Goal: Check status: Check status

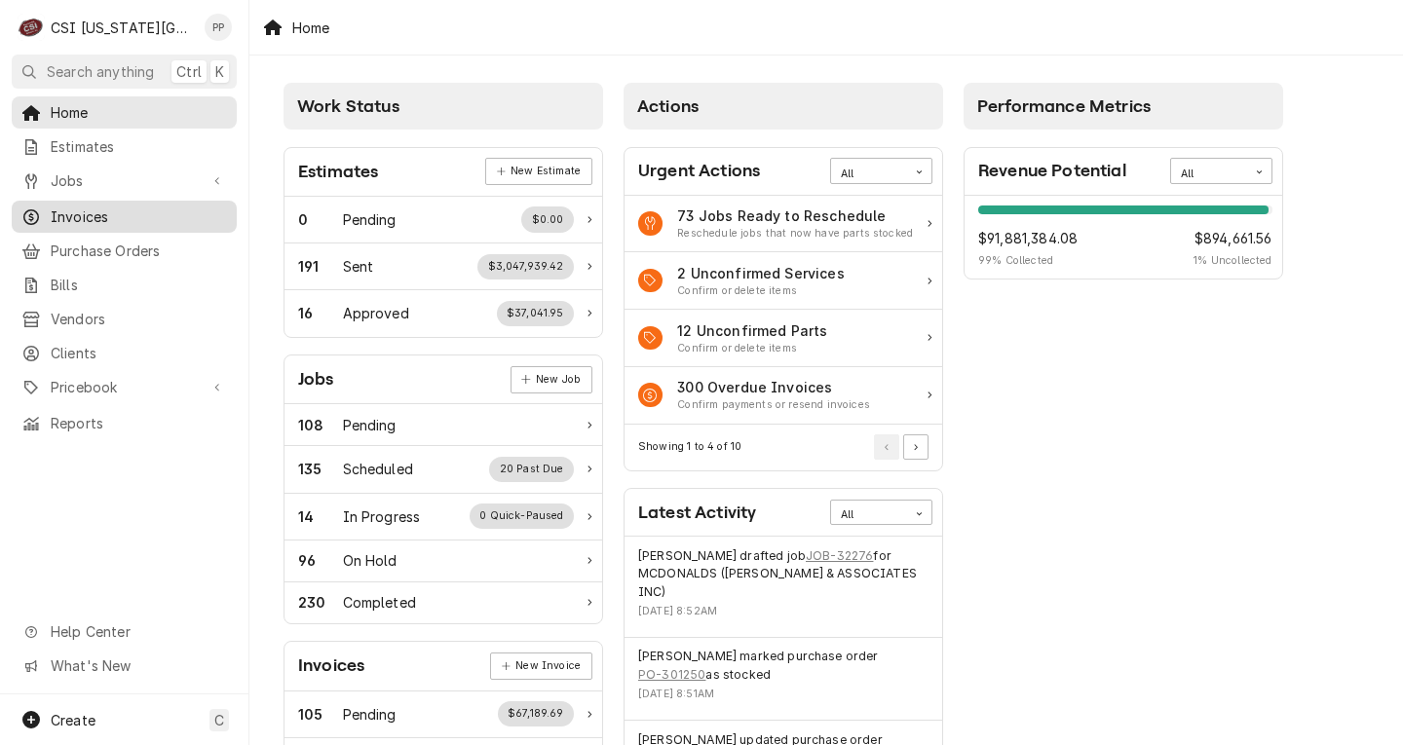
click at [85, 212] on span "Invoices" at bounding box center [139, 216] width 176 height 20
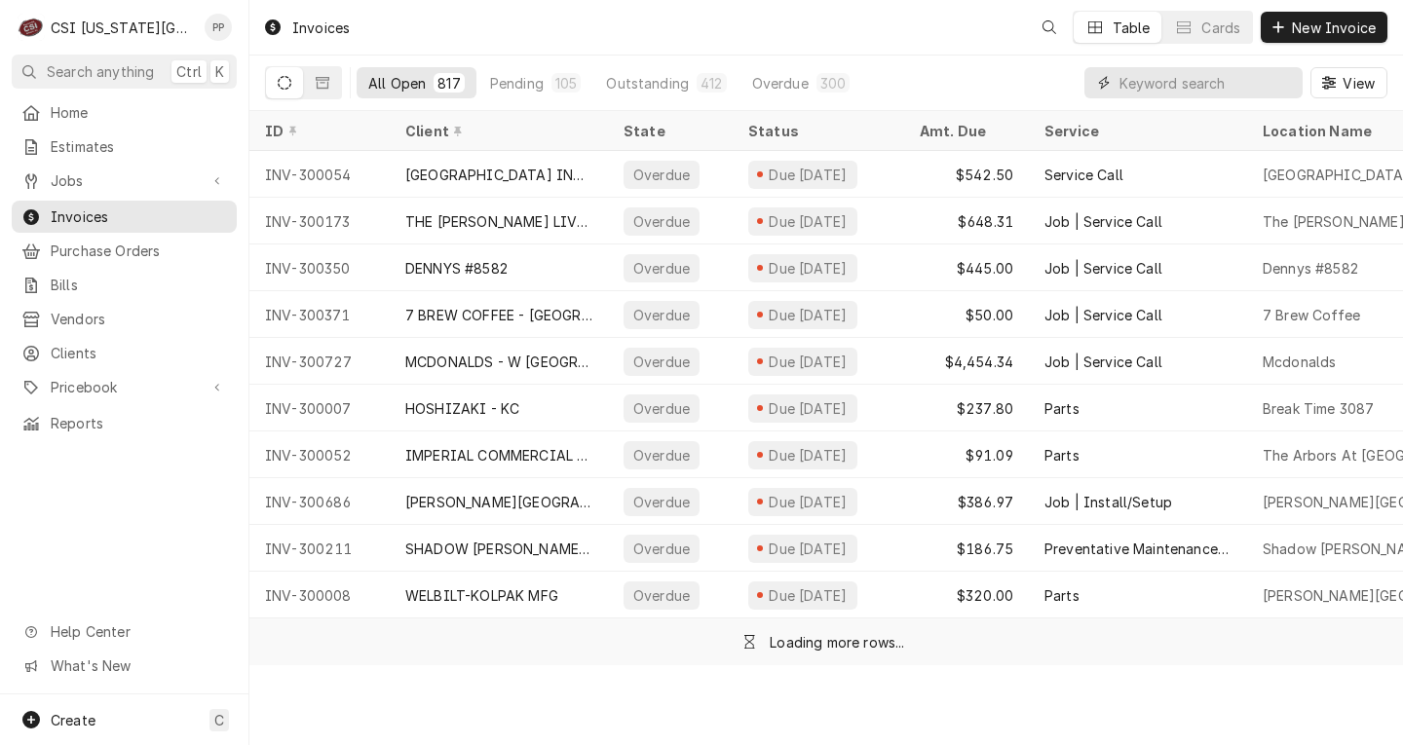
click at [1230, 74] on input "Dynamic Content Wrapper" at bounding box center [1205, 82] width 173 height 31
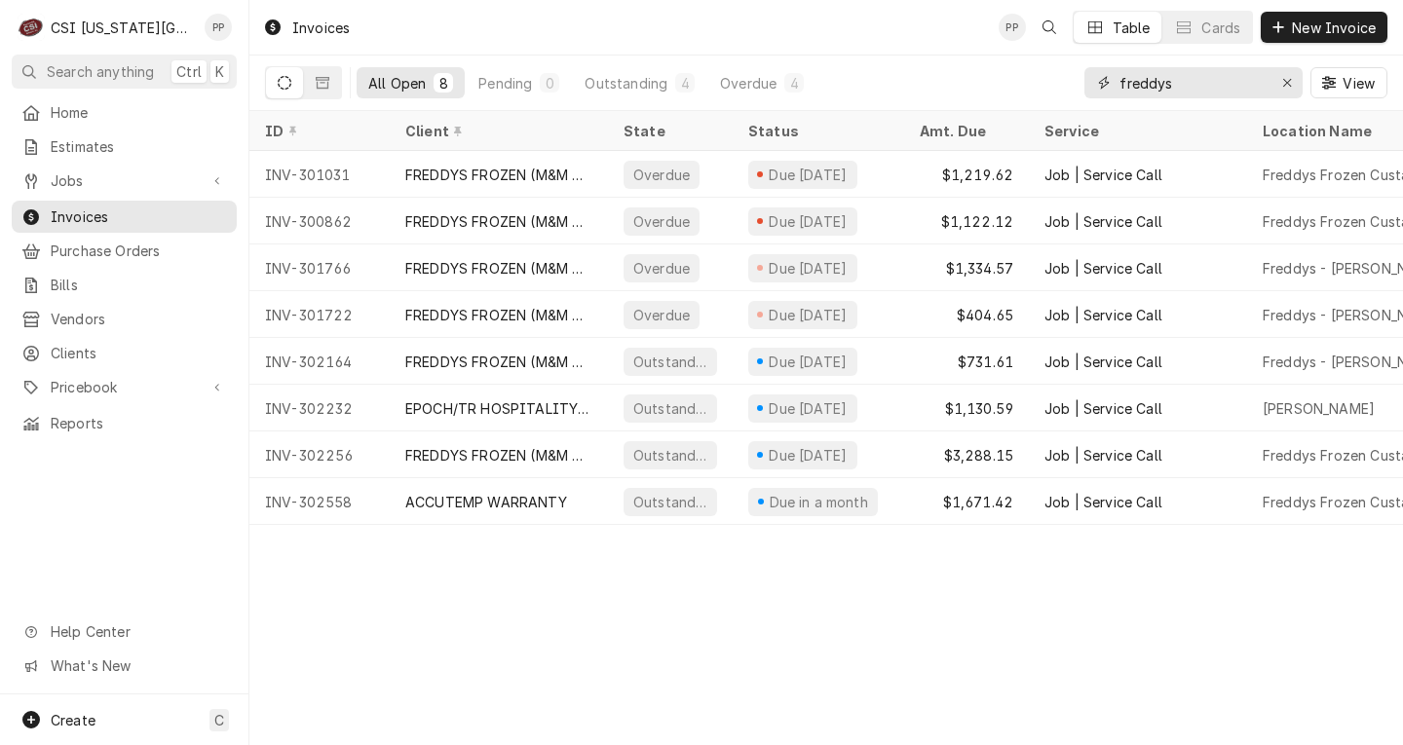
type input "freddys"
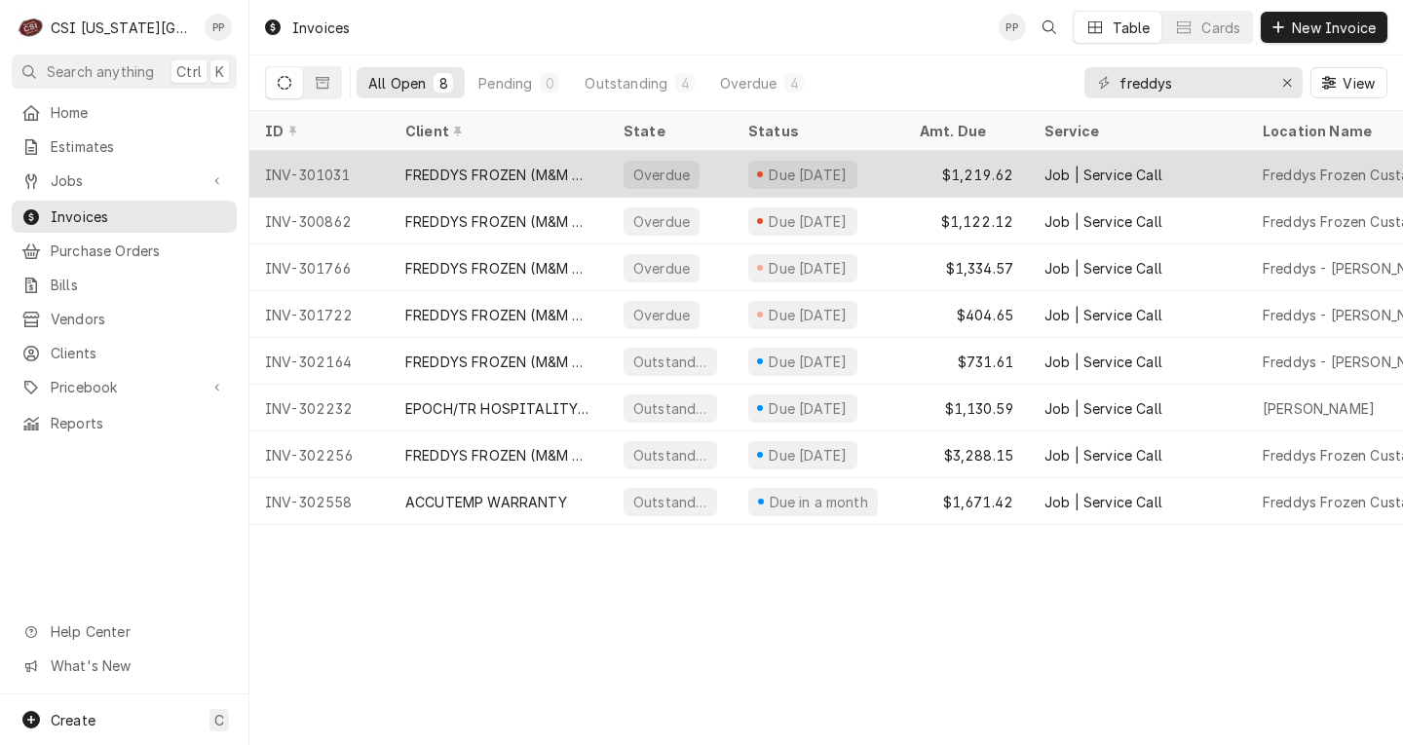
click at [734, 174] on div "Due 2 months ago" at bounding box center [817, 174] width 171 height 47
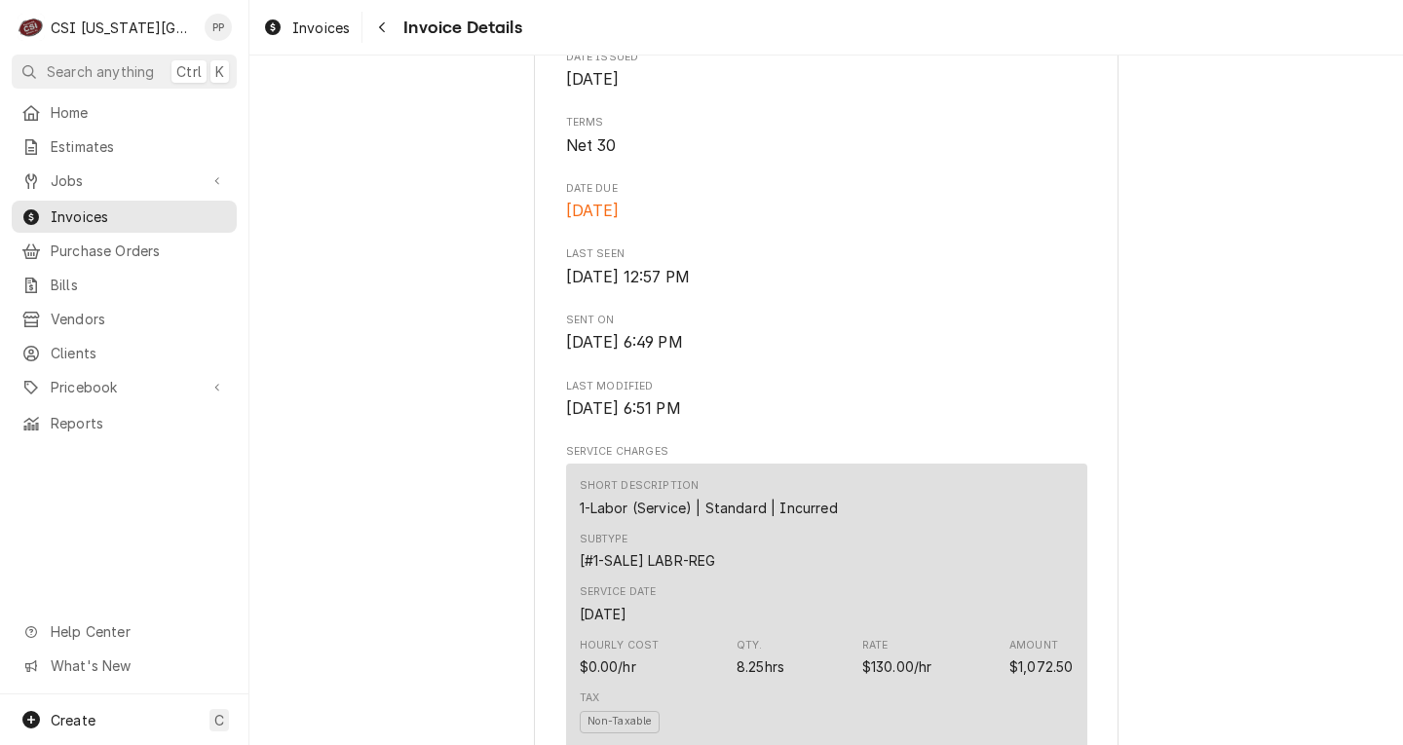
scroll to position [487, 0]
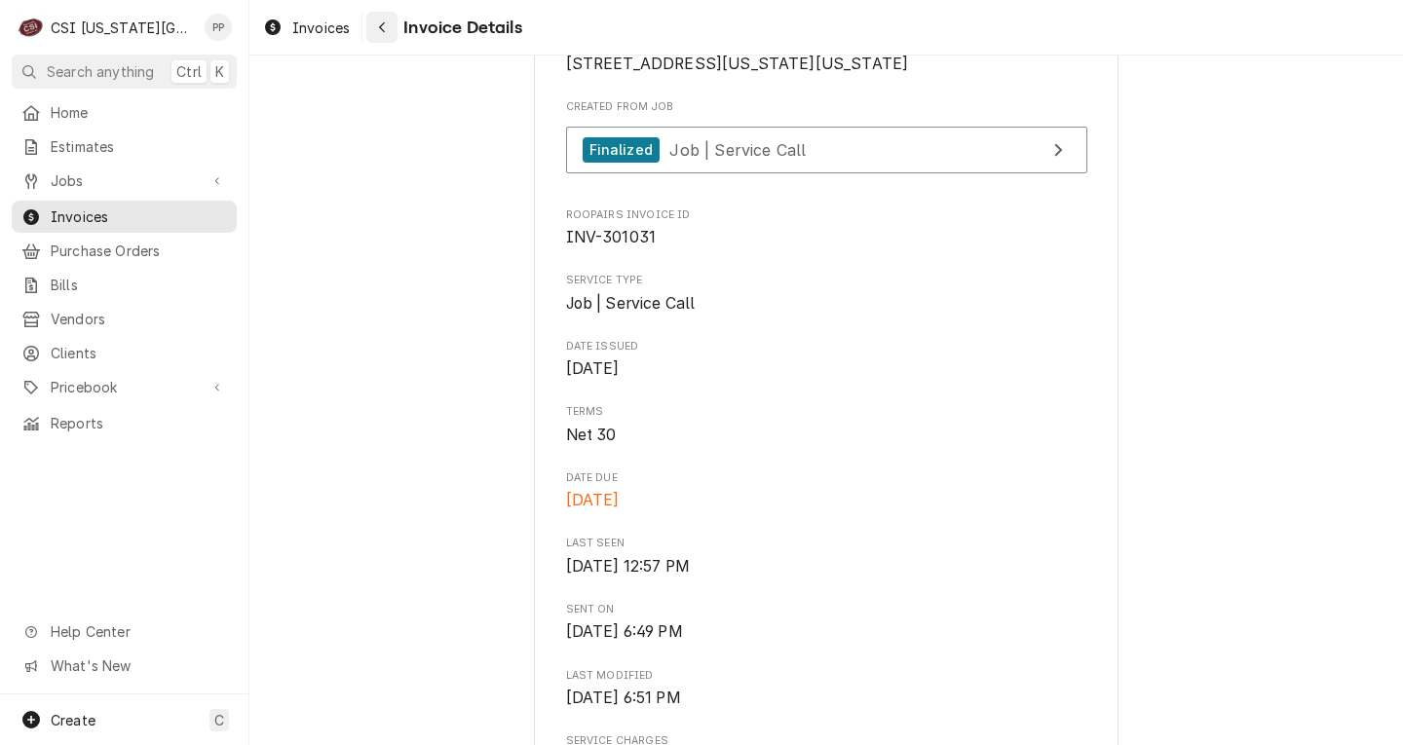
click at [369, 16] on button "Navigate back" at bounding box center [381, 27] width 31 height 31
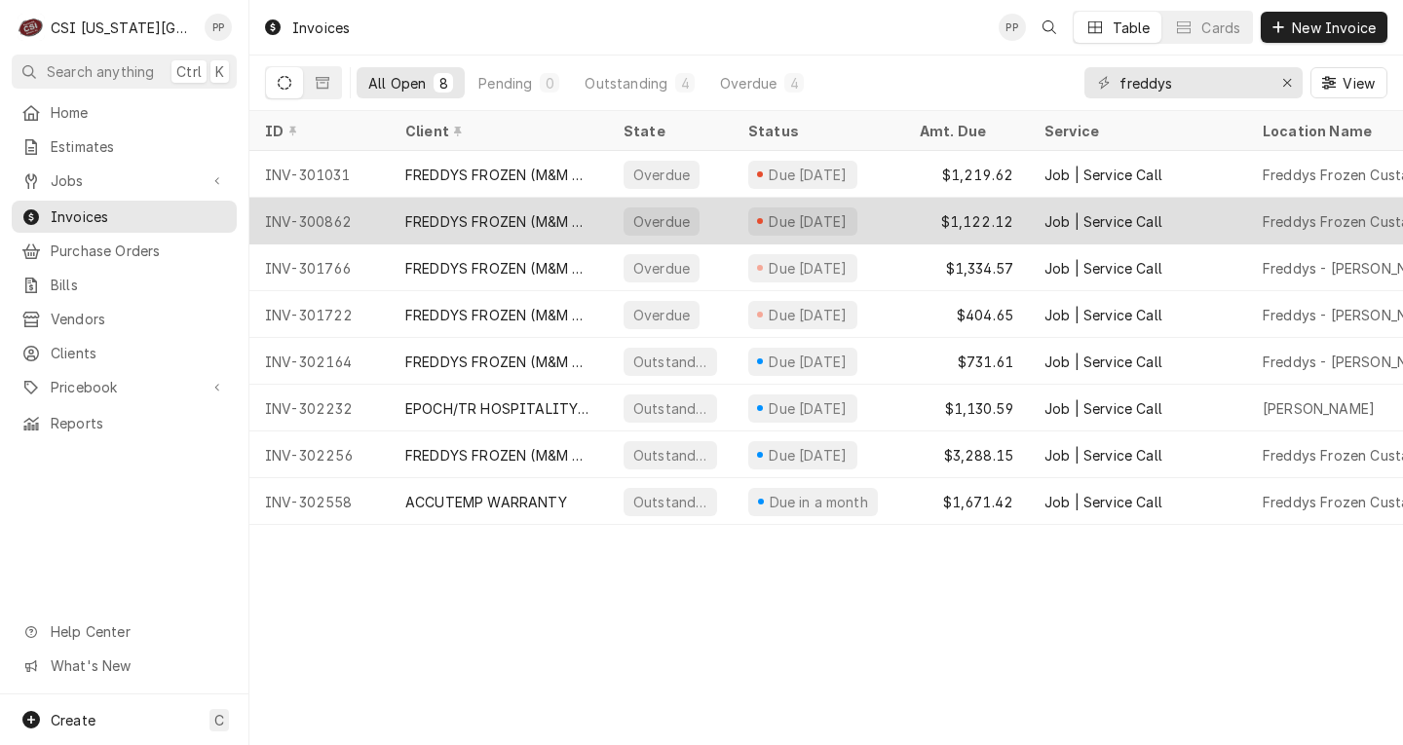
click at [849, 221] on div "Due [DATE]" at bounding box center [808, 221] width 83 height 20
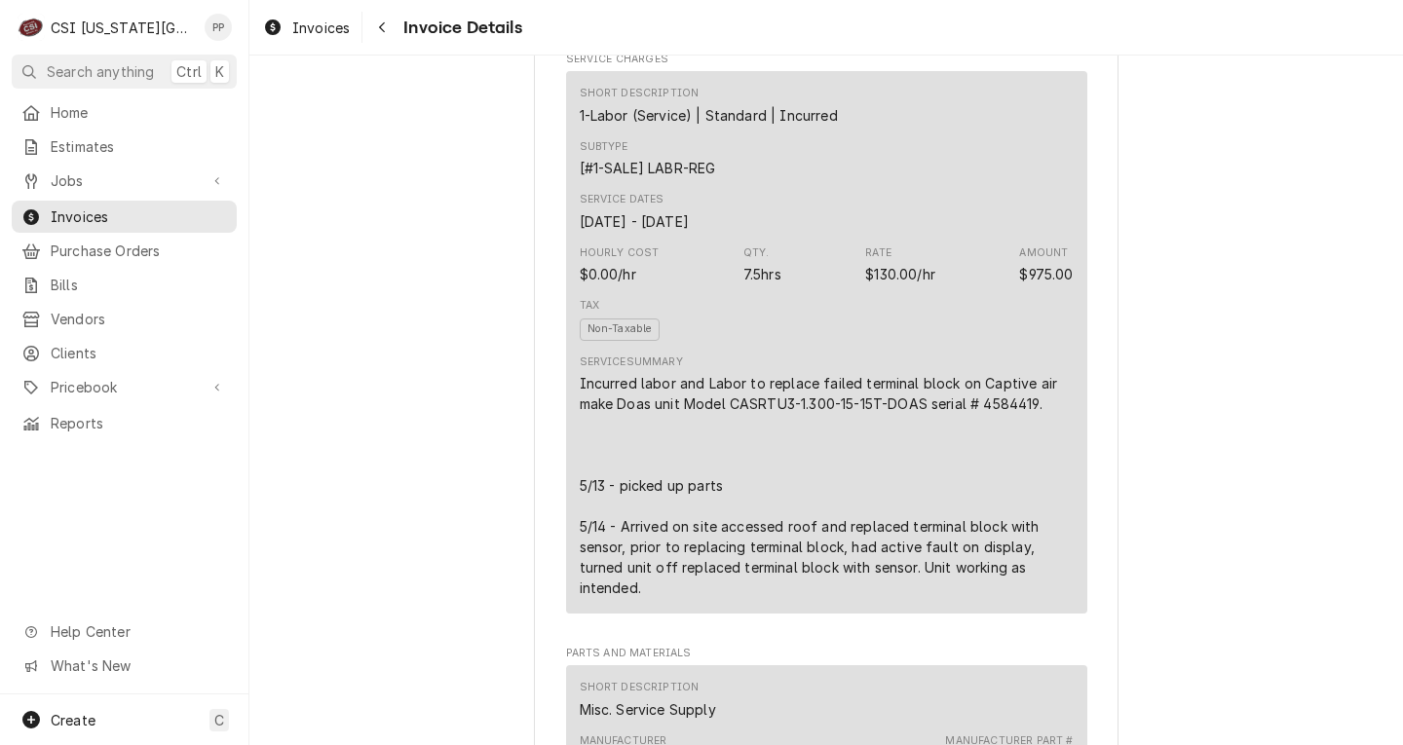
scroll to position [584, 0]
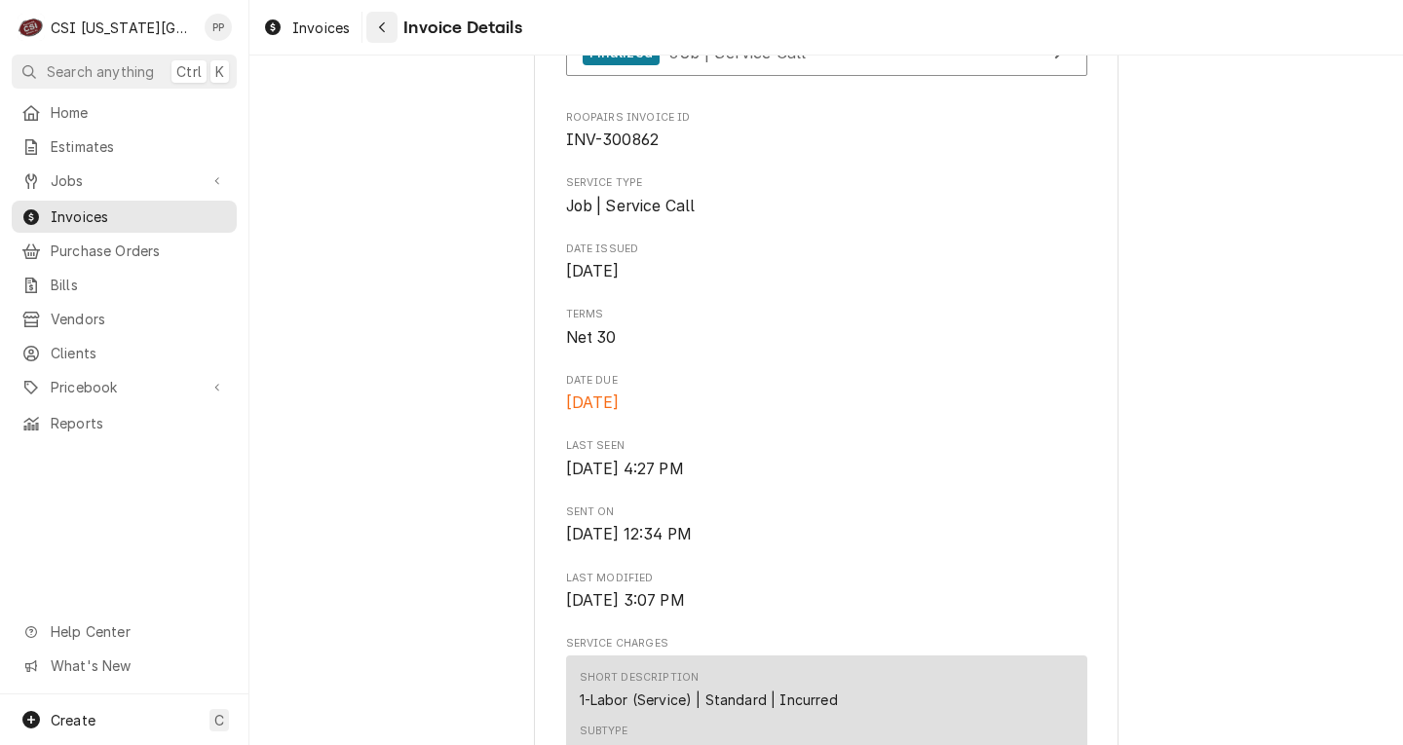
click at [376, 14] on button "Navigate back" at bounding box center [381, 27] width 31 height 31
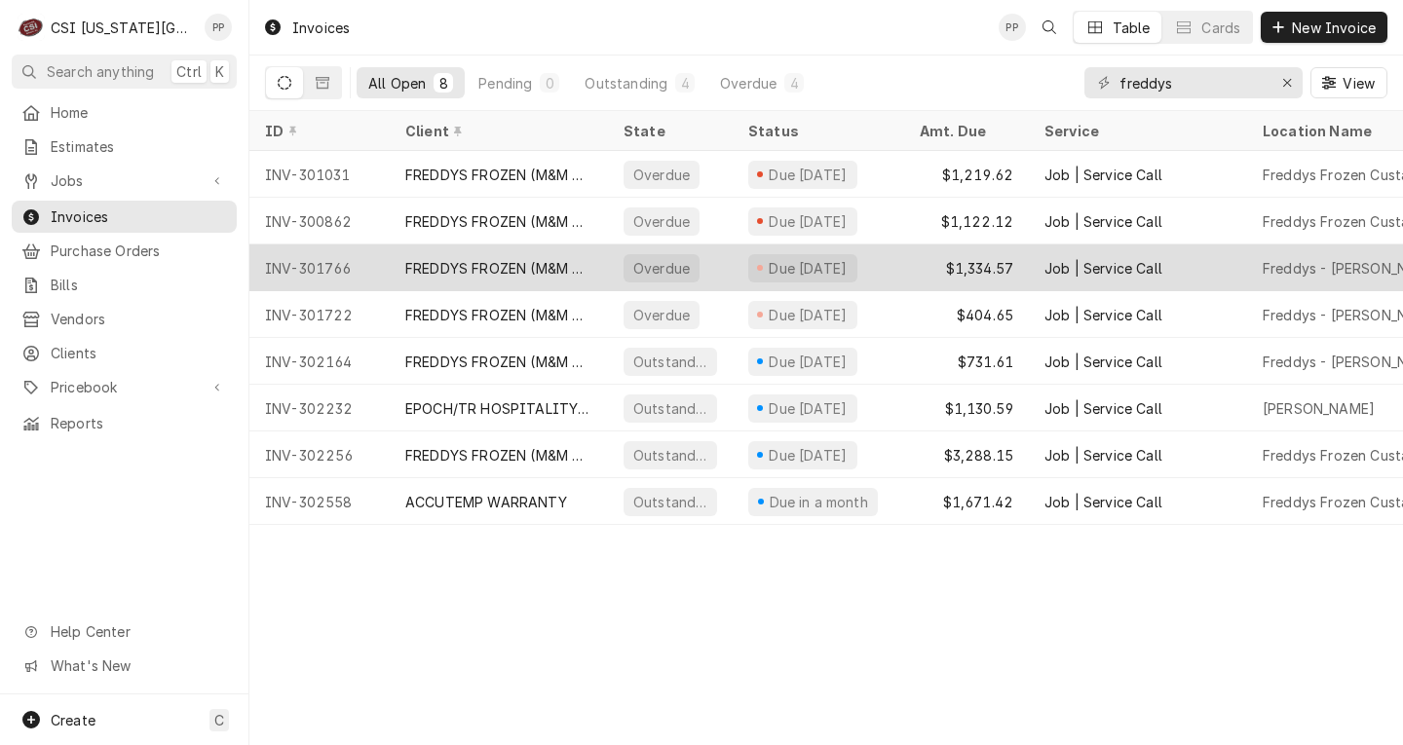
click at [788, 264] on div "Due 14 days ago" at bounding box center [808, 268] width 83 height 20
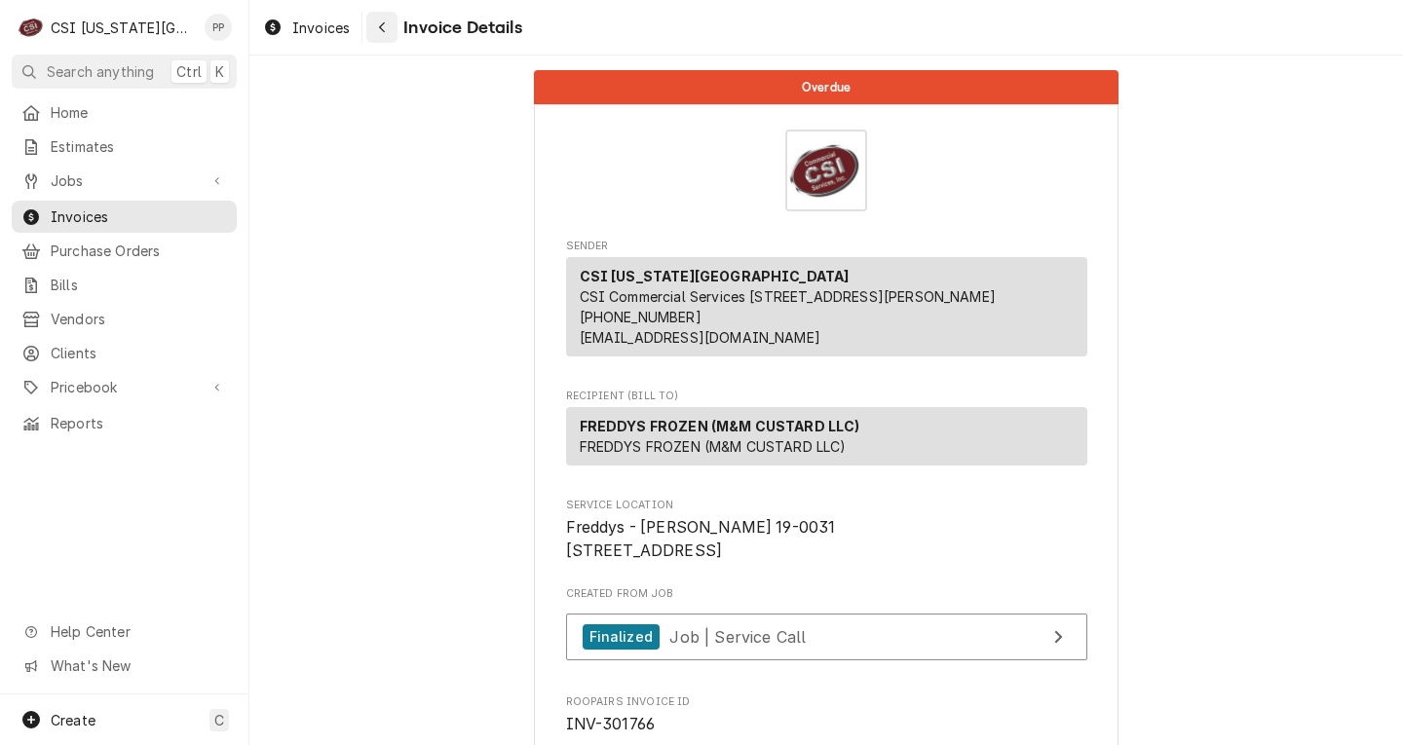
click at [385, 24] on icon "Navigate back" at bounding box center [382, 27] width 9 height 14
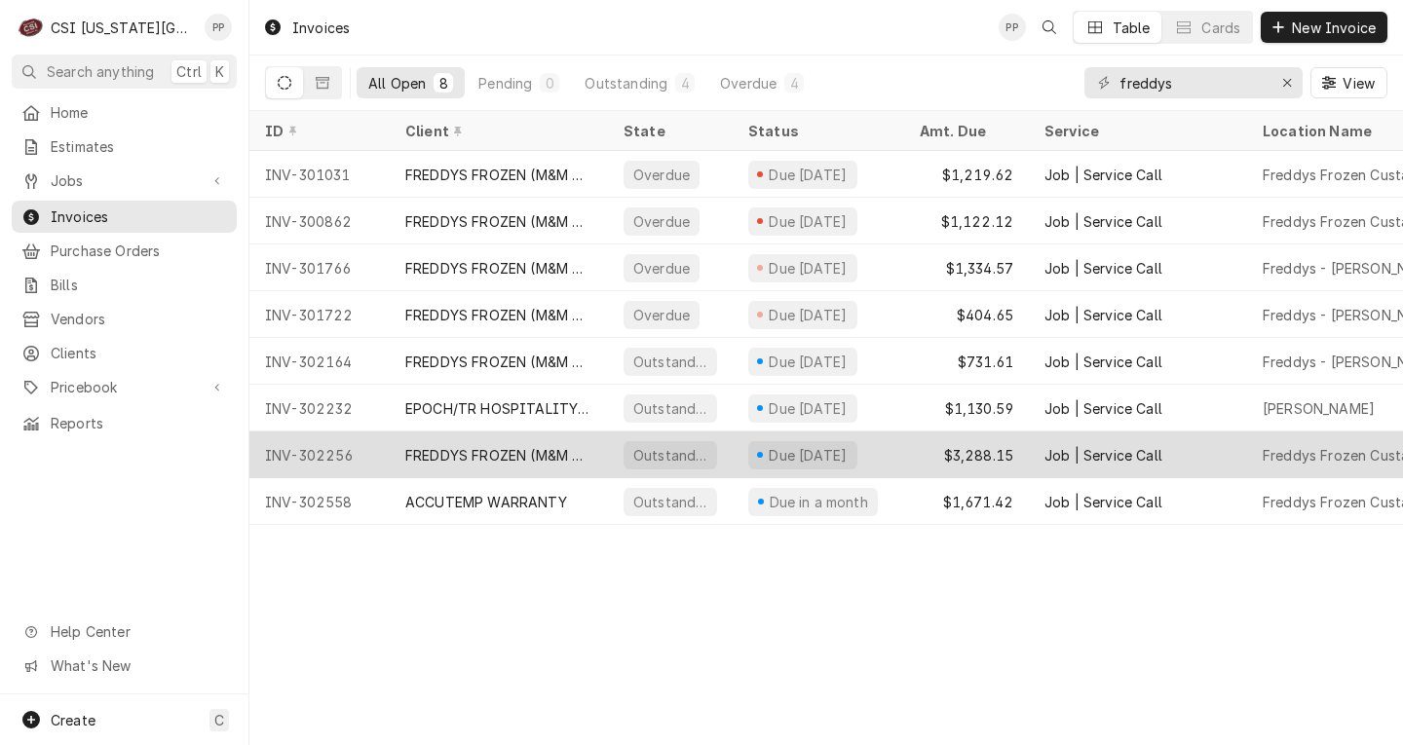
click at [706, 455] on div "Outstanding" at bounding box center [670, 455] width 94 height 28
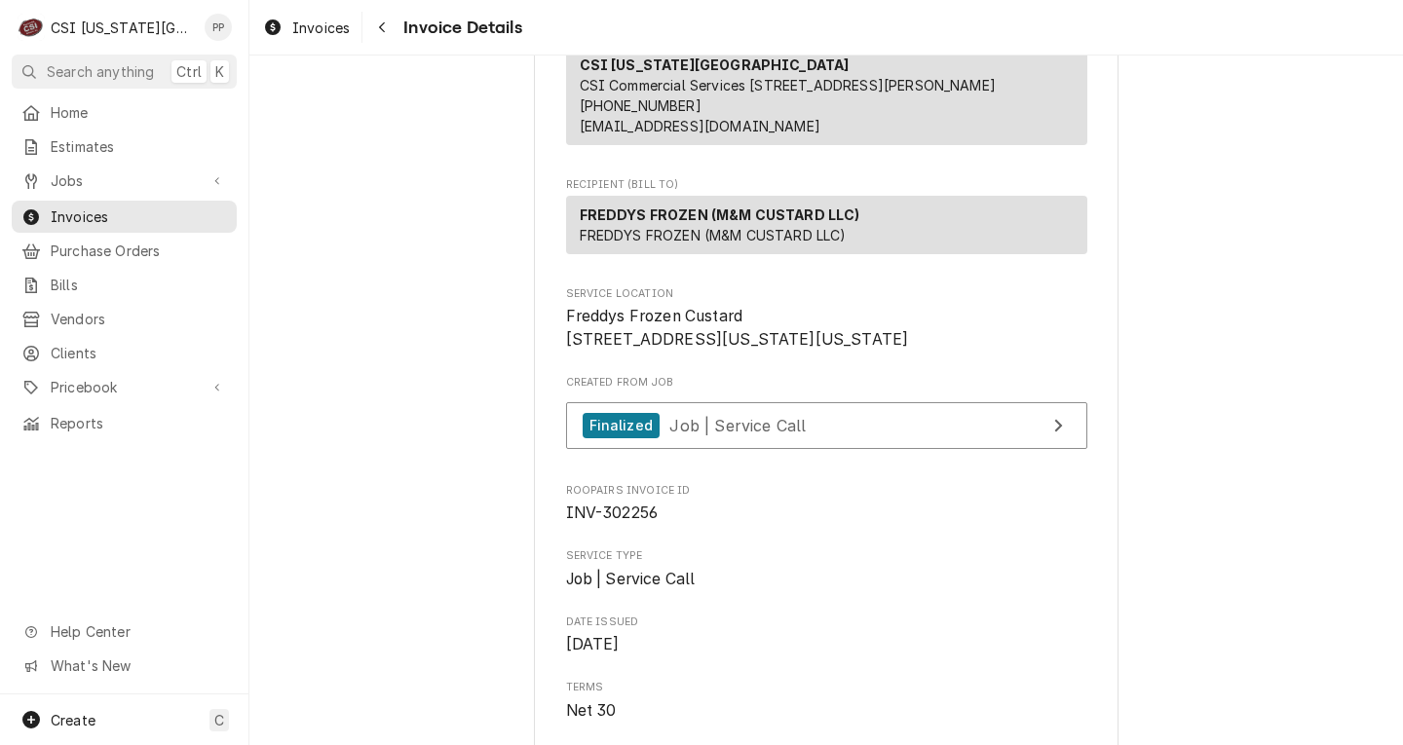
scroll to position [584, 0]
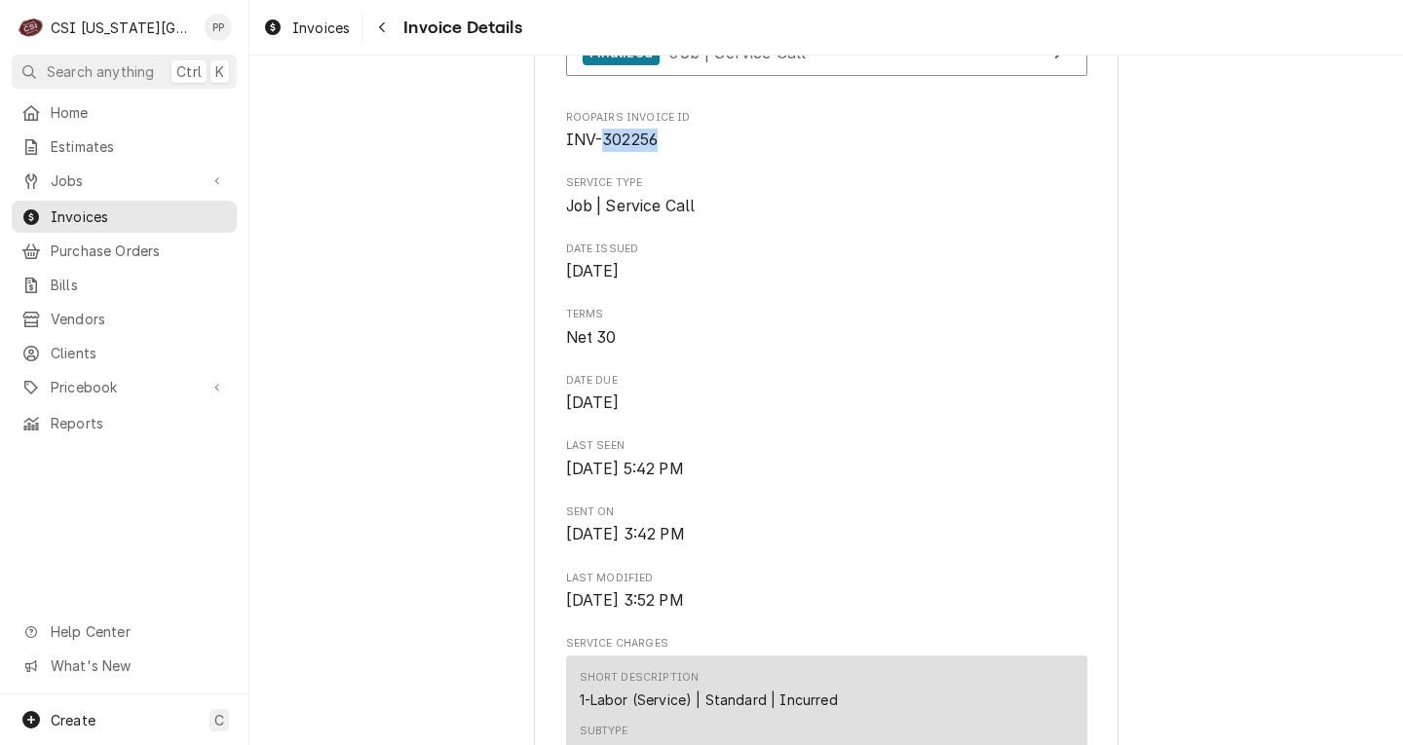
drag, startPoint x: 661, startPoint y: 186, endPoint x: 594, endPoint y: 186, distance: 67.2
click at [594, 152] on span "INV-302256" at bounding box center [826, 140] width 521 height 23
copy span "302256"
click at [710, 152] on span "INV-302256" at bounding box center [826, 140] width 521 height 23
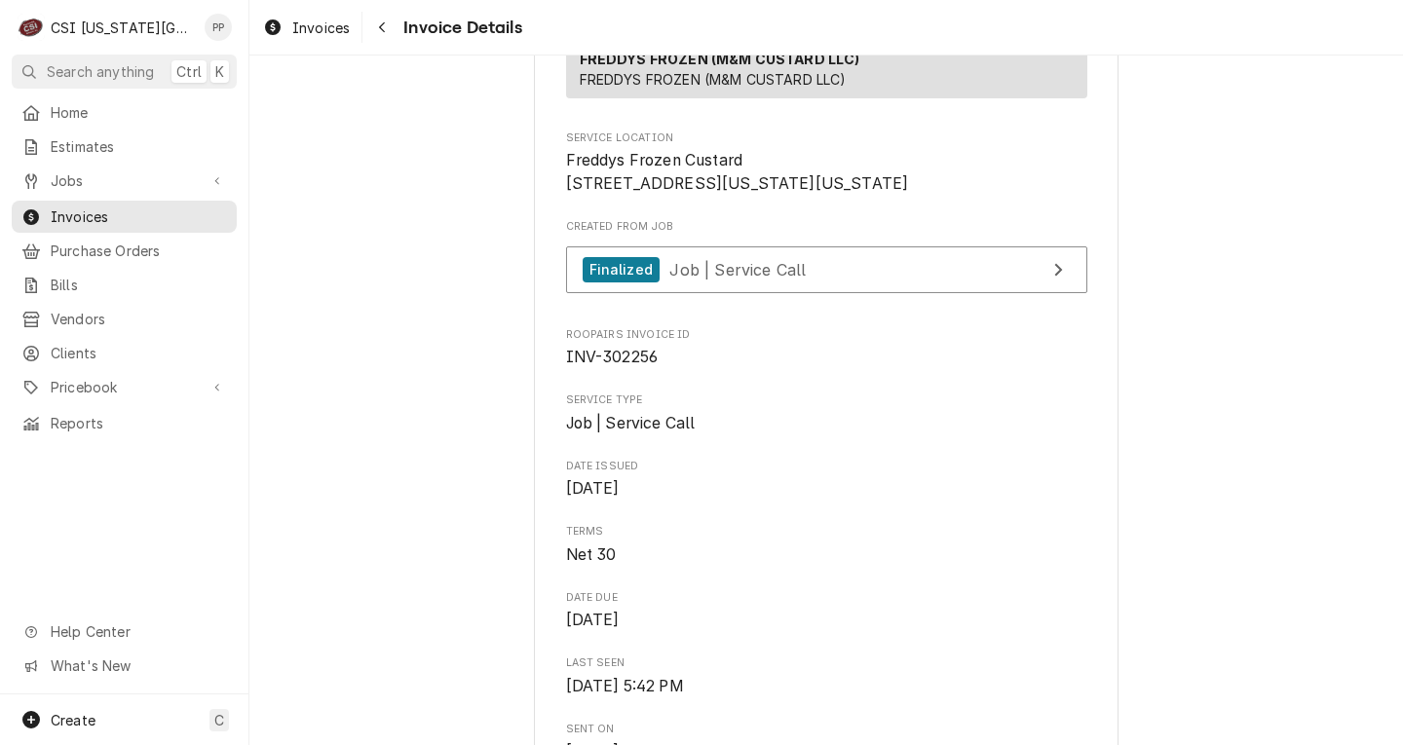
scroll to position [0, 0]
